Goal: Transaction & Acquisition: Purchase product/service

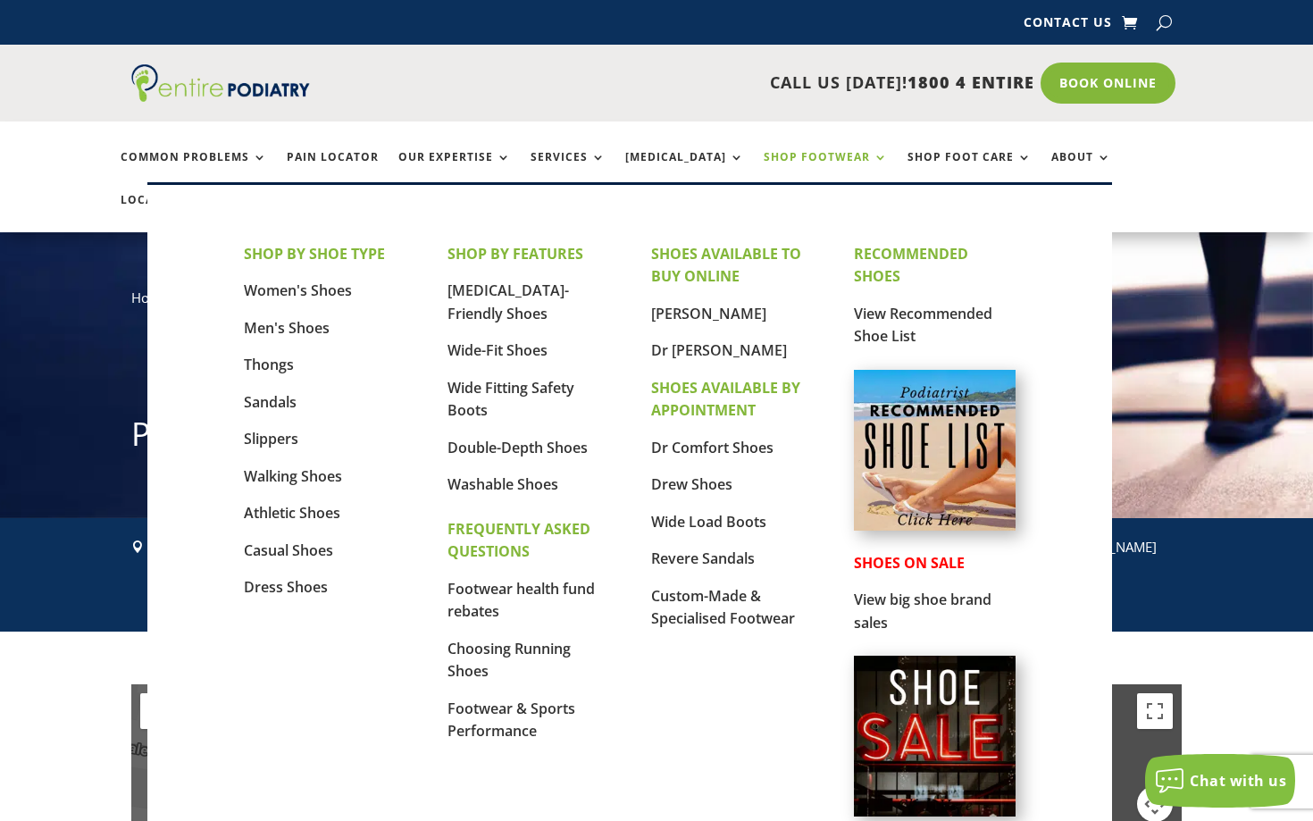
click at [771, 163] on link "Shop Footwear" at bounding box center [826, 170] width 124 height 38
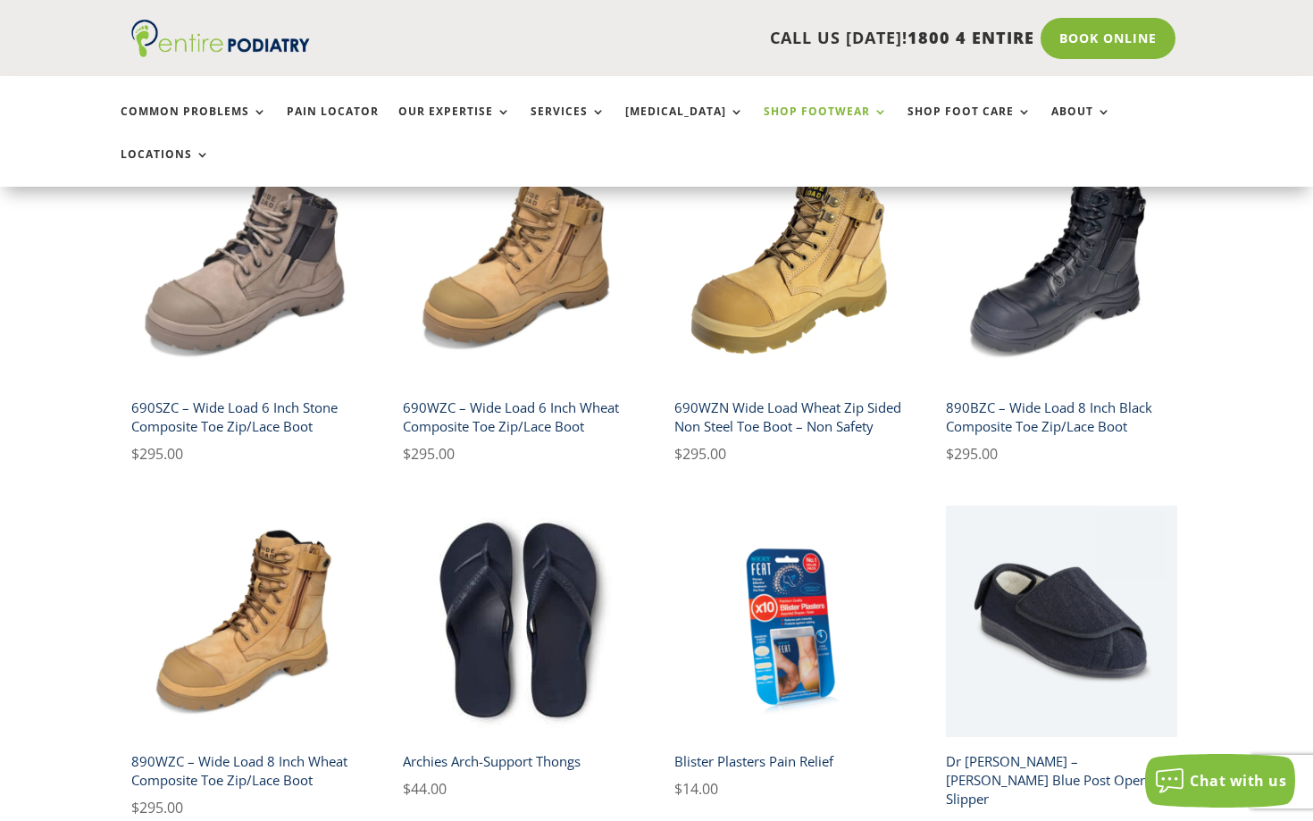
scroll to position [928, 0]
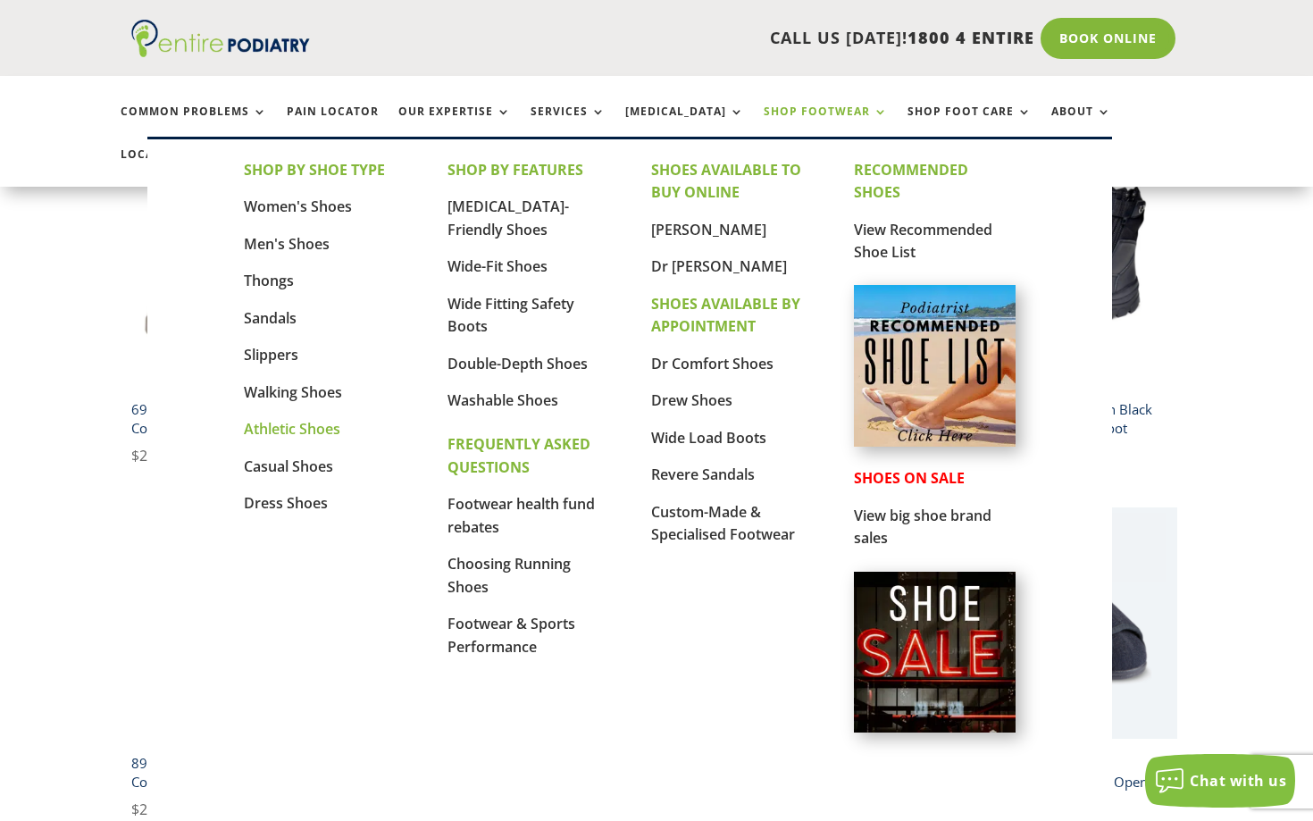
click at [294, 433] on link "Athletic Shoes" at bounding box center [292, 429] width 96 height 20
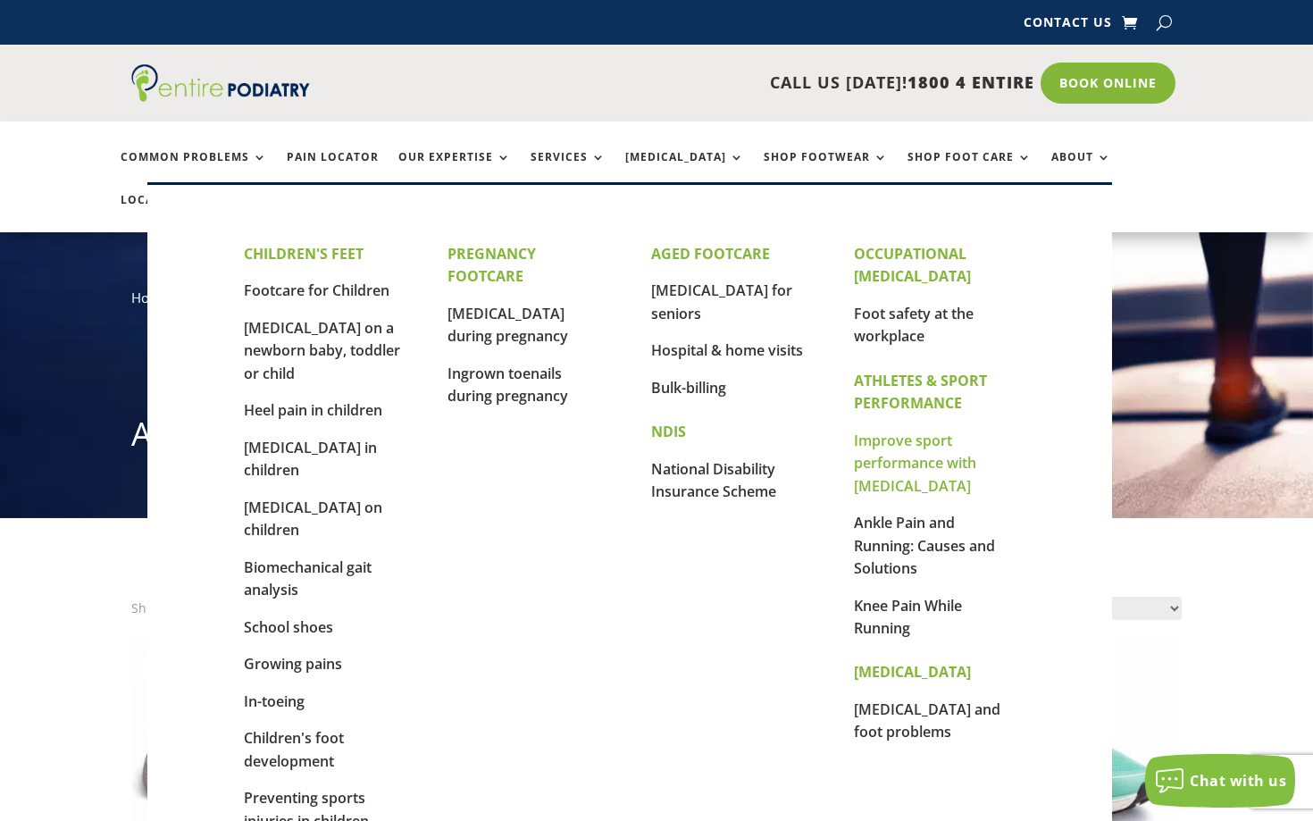
click at [907, 462] on link "Improve sport performance with [MEDICAL_DATA]" at bounding box center [915, 463] width 122 height 65
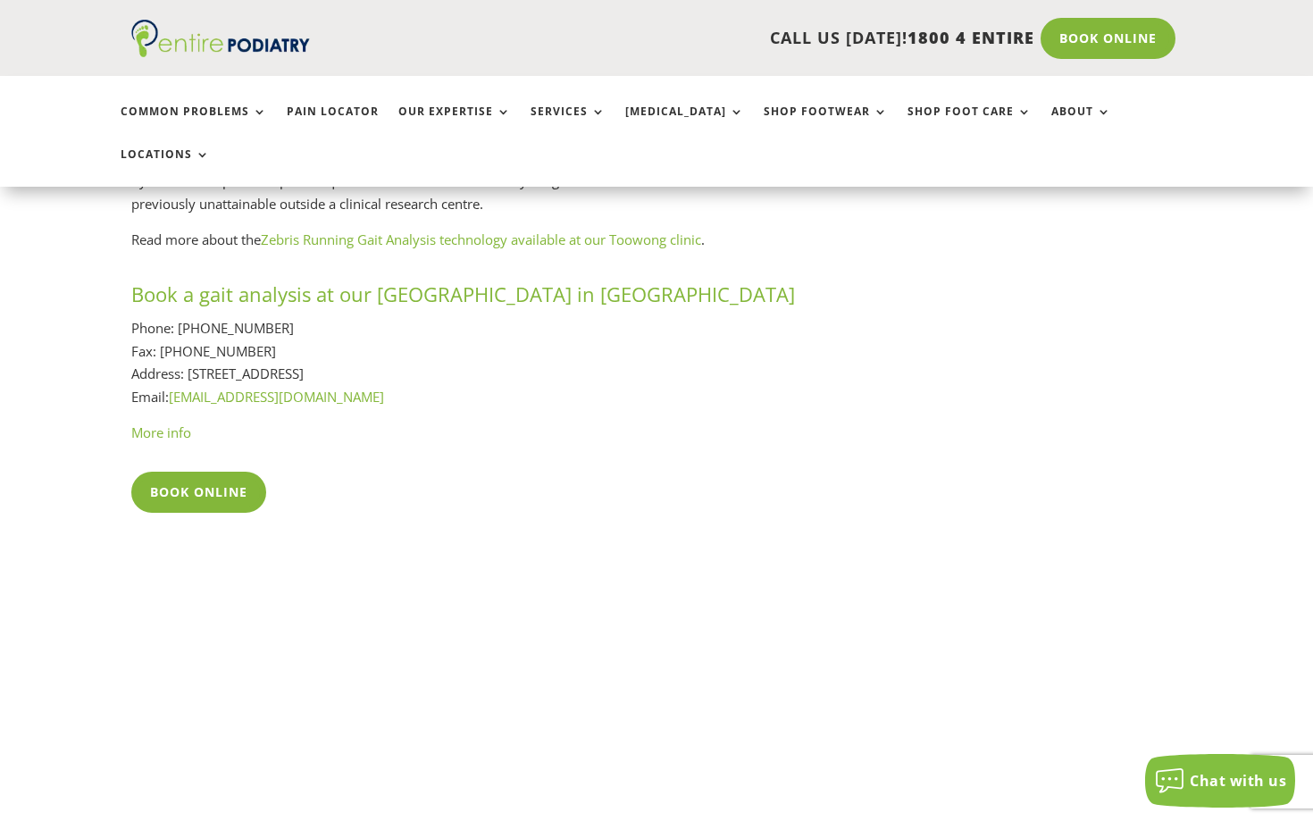
scroll to position [2415, 0]
